Goal: Transaction & Acquisition: Purchase product/service

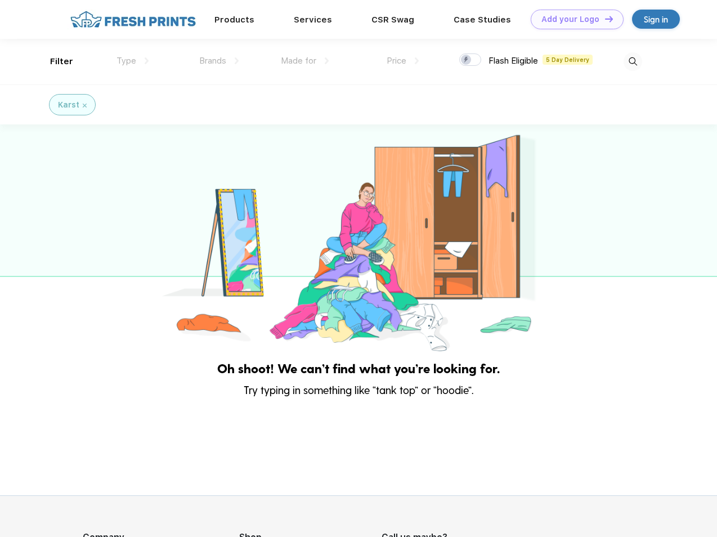
click at [573, 19] on link "Add your Logo Design Tool" at bounding box center [577, 20] width 93 height 20
click at [0, 0] on div "Design Tool" at bounding box center [0, 0] width 0 height 0
click at [604, 19] on link "Add your Logo Design Tool" at bounding box center [577, 20] width 93 height 20
click at [54, 61] on div "Filter" at bounding box center [61, 61] width 23 height 13
click at [133, 61] on span "Type" at bounding box center [126, 61] width 20 height 10
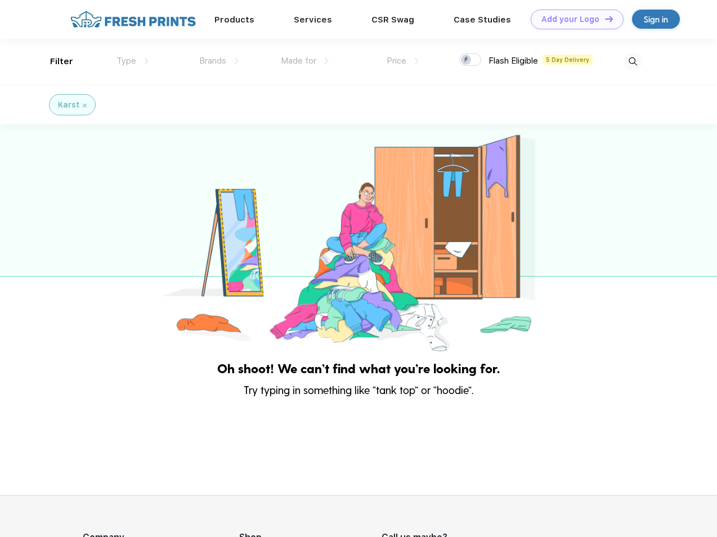
click at [219, 61] on span "Brands" at bounding box center [212, 61] width 27 height 10
click at [305, 61] on span "Made for" at bounding box center [298, 61] width 35 height 10
click at [403, 61] on span "Price" at bounding box center [397, 61] width 20 height 10
click at [470, 60] on div at bounding box center [470, 59] width 22 height 12
click at [466, 60] on input "checkbox" at bounding box center [462, 56] width 7 height 7
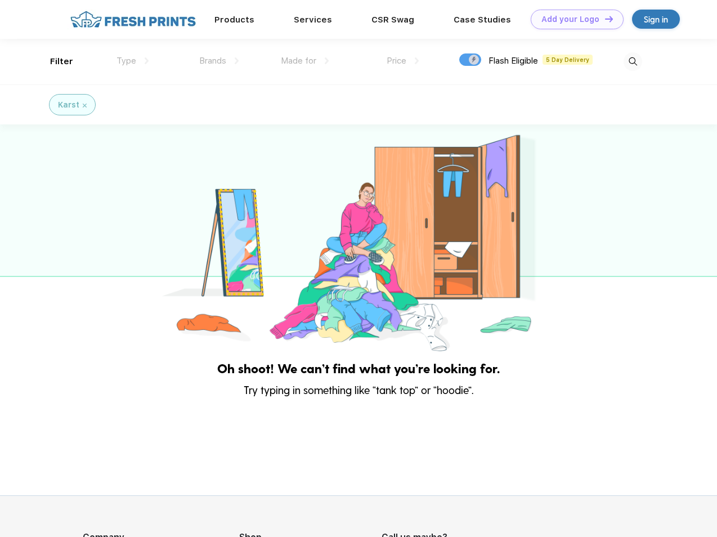
click at [632, 61] on img at bounding box center [632, 61] width 19 height 19
